Goal: Transaction & Acquisition: Purchase product/service

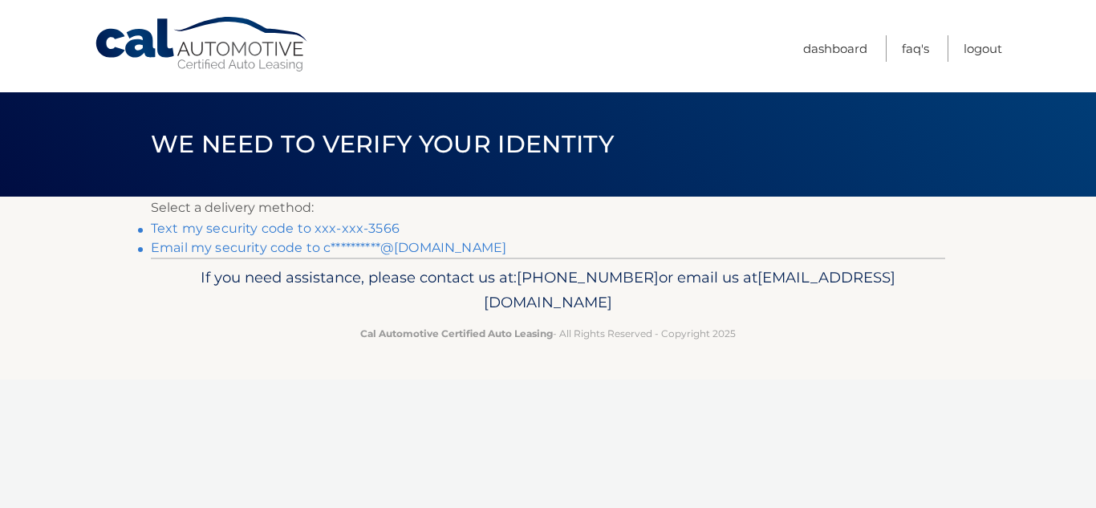
click at [384, 229] on link "Text my security code to xxx-xxx-3566" at bounding box center [275, 228] width 249 height 15
click at [230, 230] on link "Text my security code to xxx-xxx-3566" at bounding box center [275, 228] width 249 height 15
click at [193, 248] on link "**********" at bounding box center [329, 247] width 356 height 15
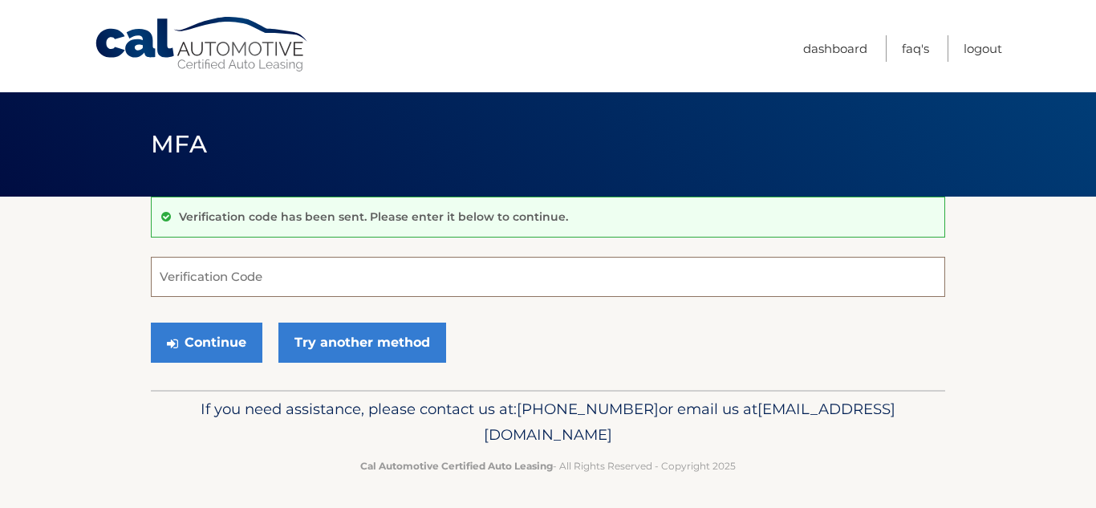
click at [177, 279] on input "Verification Code" at bounding box center [548, 277] width 795 height 40
click at [168, 277] on input "Verification Code" at bounding box center [548, 277] width 795 height 40
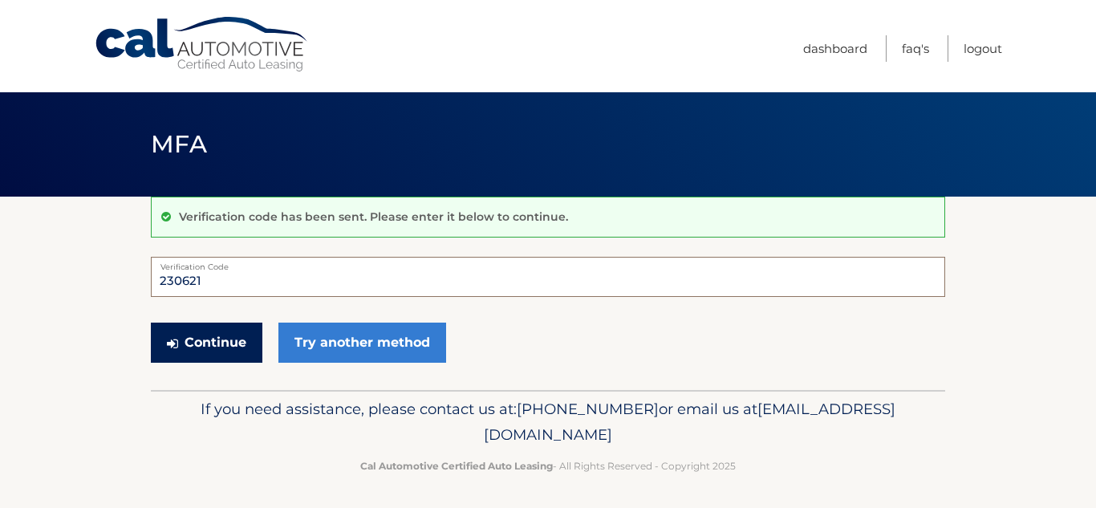
type input "230621"
click at [218, 346] on button "Continue" at bounding box center [207, 343] width 112 height 40
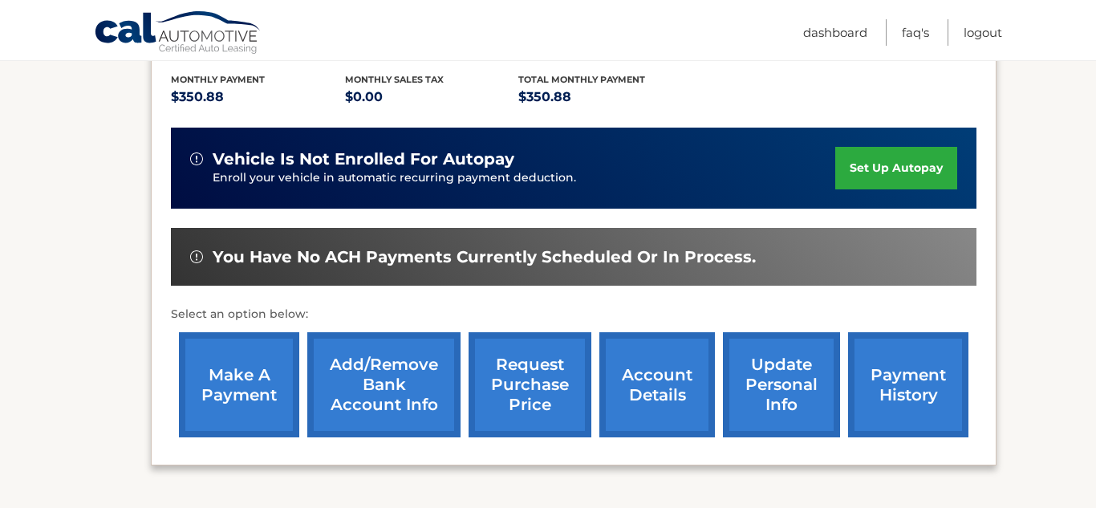
scroll to position [348, 0]
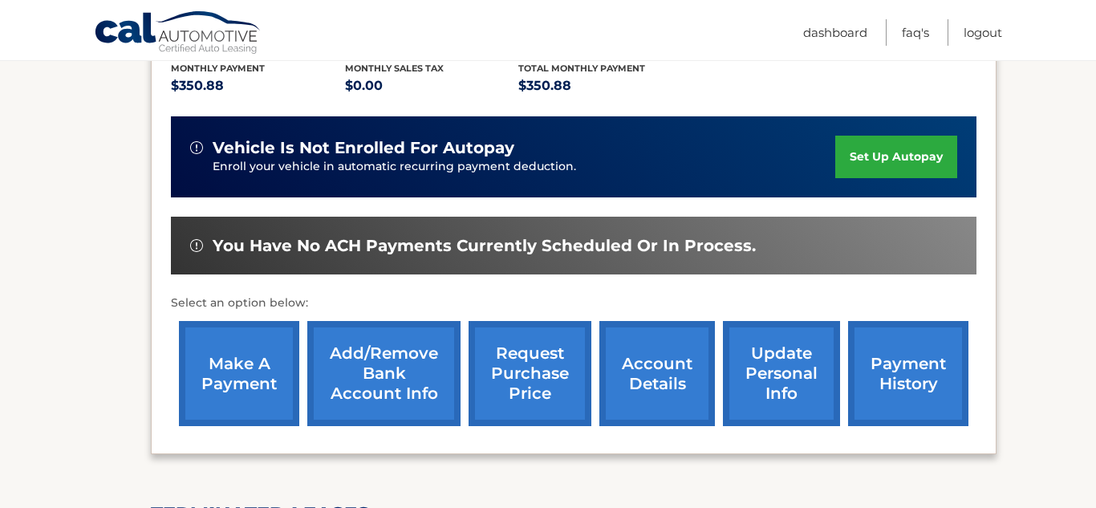
click at [229, 369] on link "make a payment" at bounding box center [239, 373] width 120 height 105
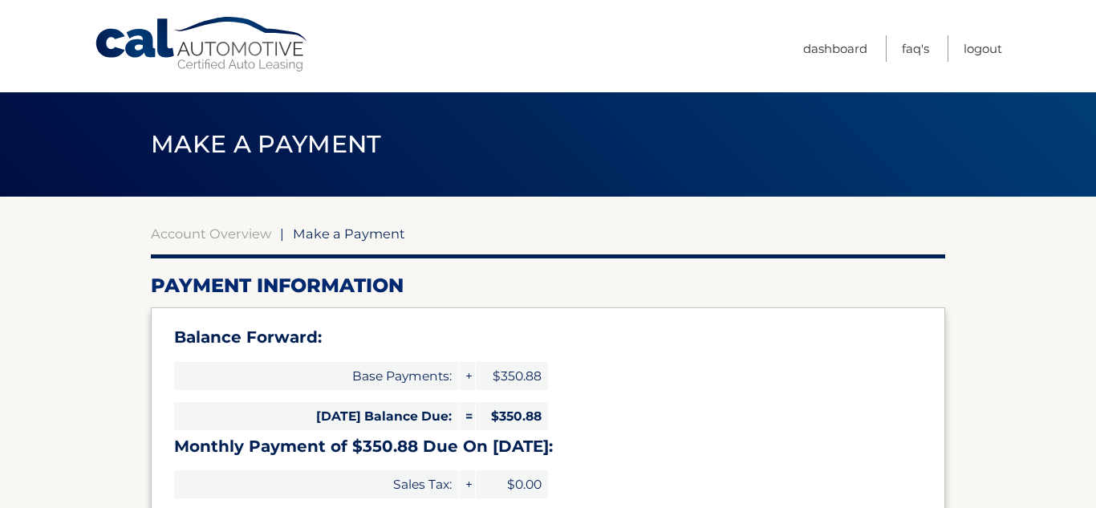
select select "YzY5YmQxZTItZGQyYy00M2I2LTg2MGMtOGU4YzlhNjc2N2Rj"
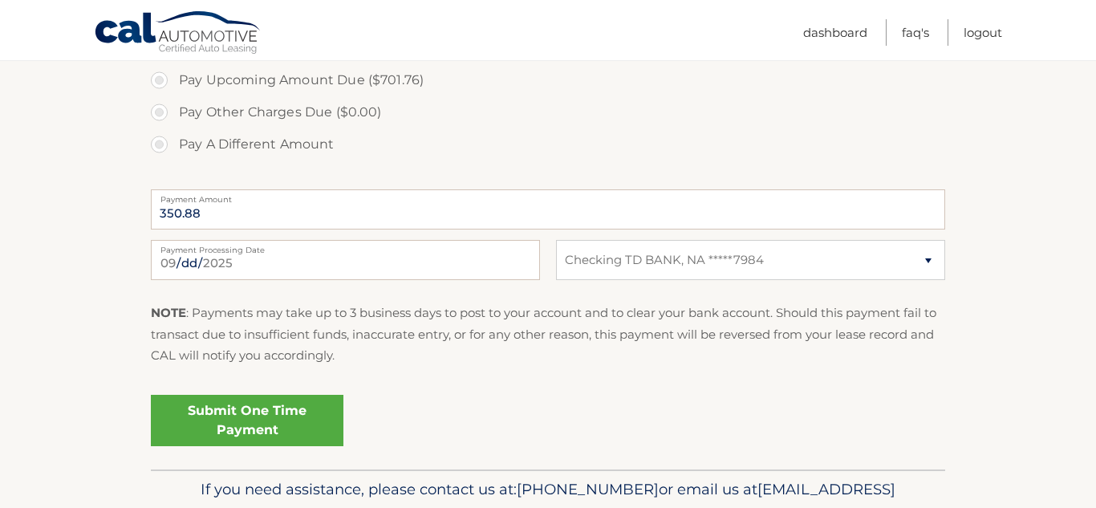
scroll to position [641, 0]
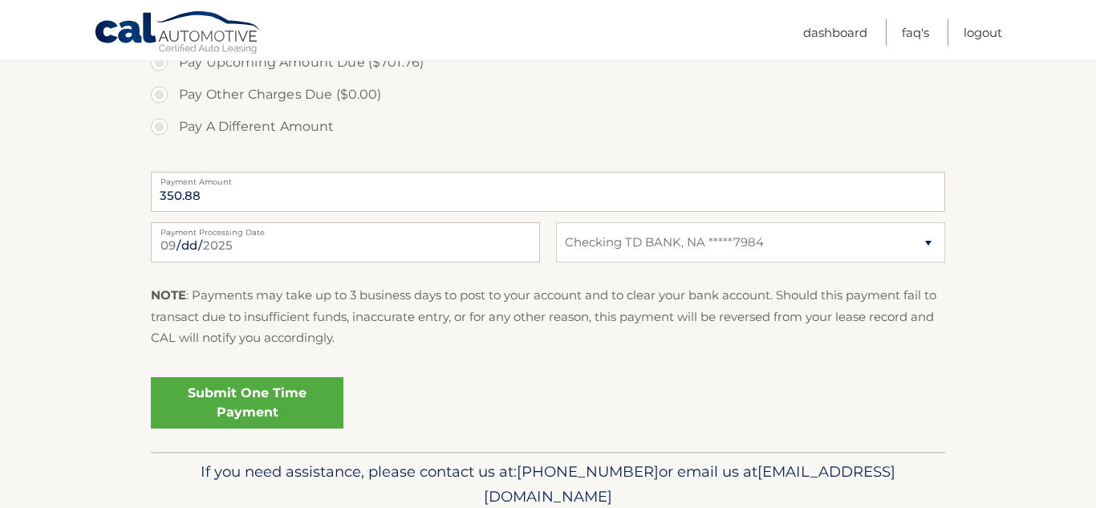
click at [254, 403] on link "Submit One Time Payment" at bounding box center [247, 402] width 193 height 51
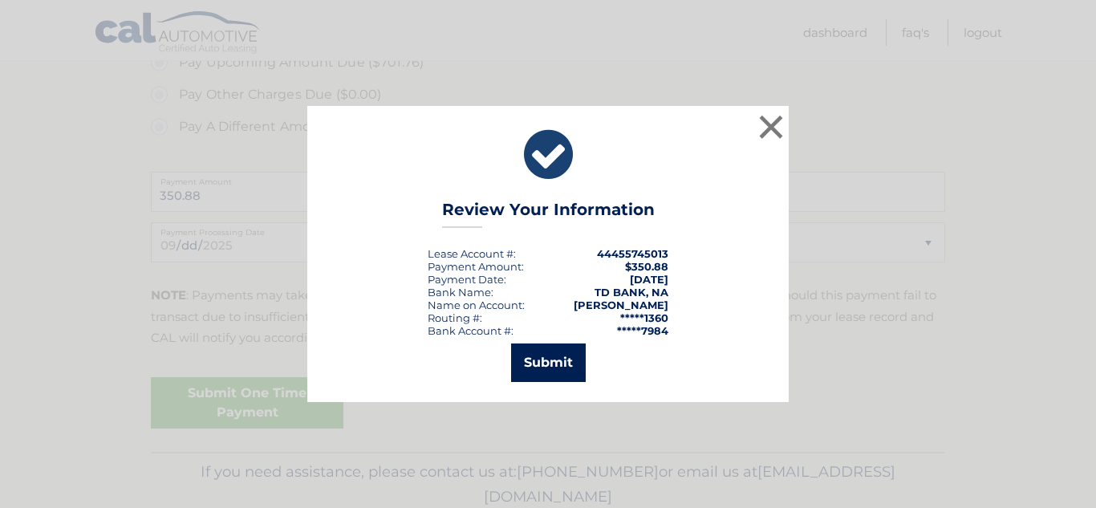
click at [547, 363] on button "Submit" at bounding box center [548, 363] width 75 height 39
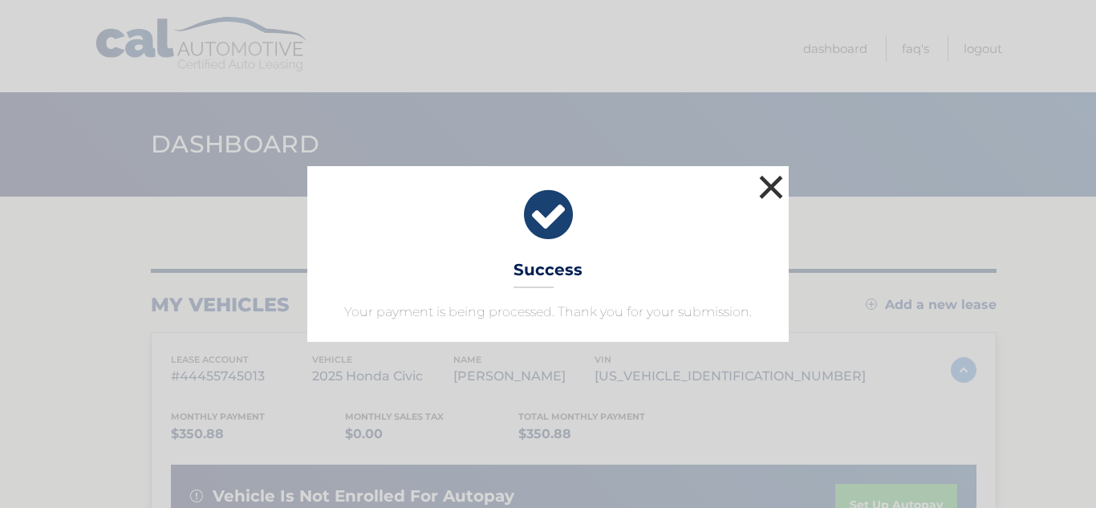
click at [773, 192] on button "×" at bounding box center [771, 187] width 32 height 32
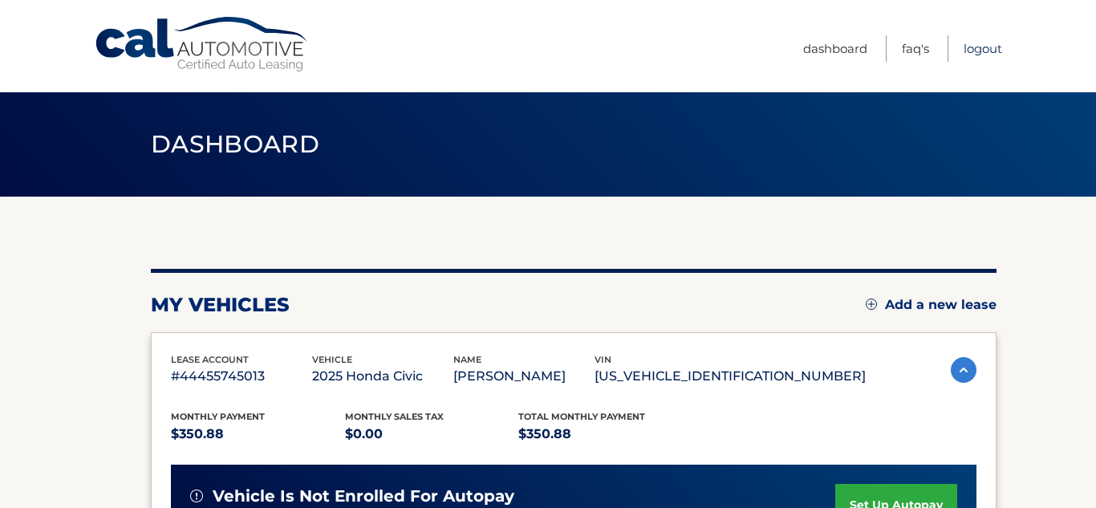
click at [983, 55] on link "Logout" at bounding box center [983, 48] width 39 height 26
